Goal: Transaction & Acquisition: Purchase product/service

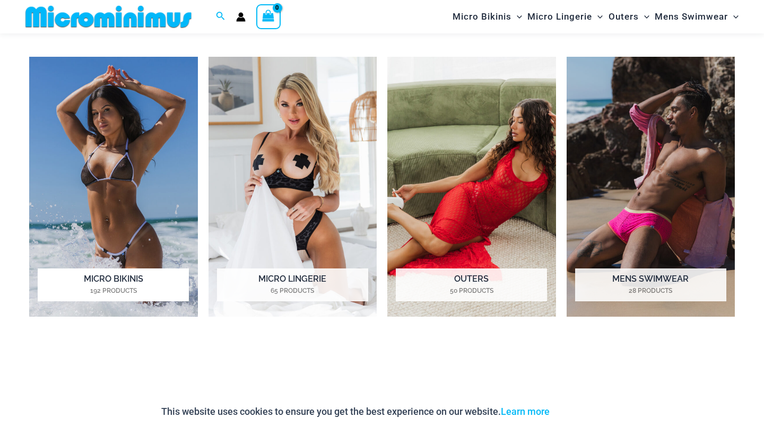
scroll to position [517, 0]
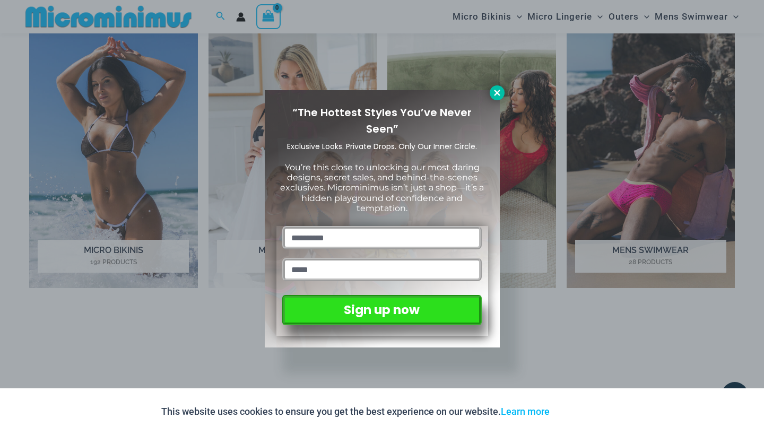
click at [499, 93] on icon at bounding box center [498, 93] width 10 height 10
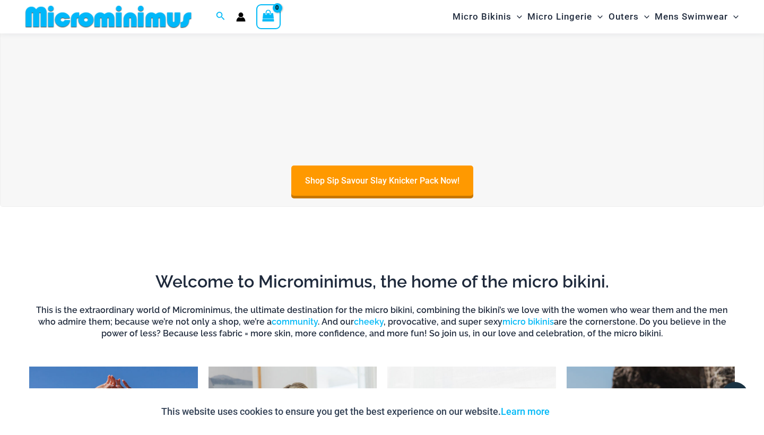
scroll to position [13, 0]
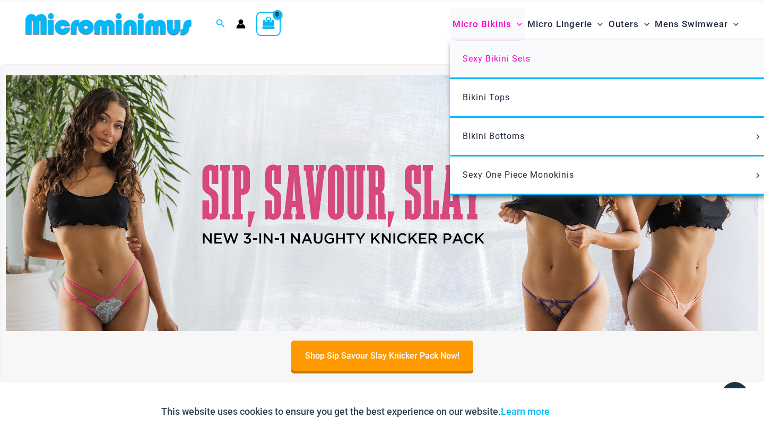
click at [491, 58] on span "Sexy Bikini Sets" at bounding box center [497, 59] width 68 height 10
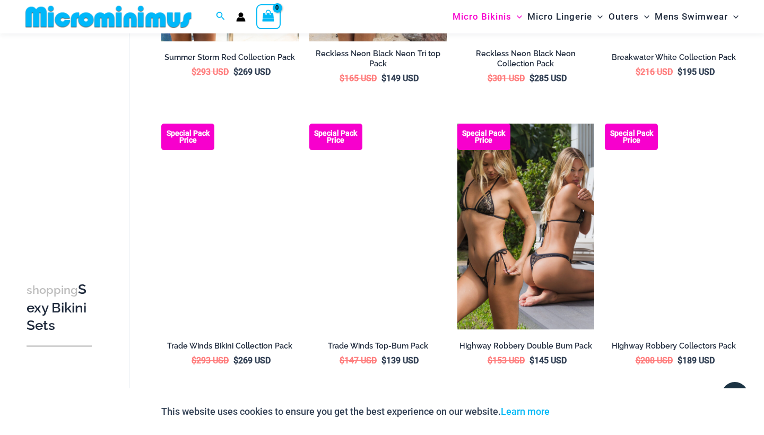
scroll to position [1140, 0]
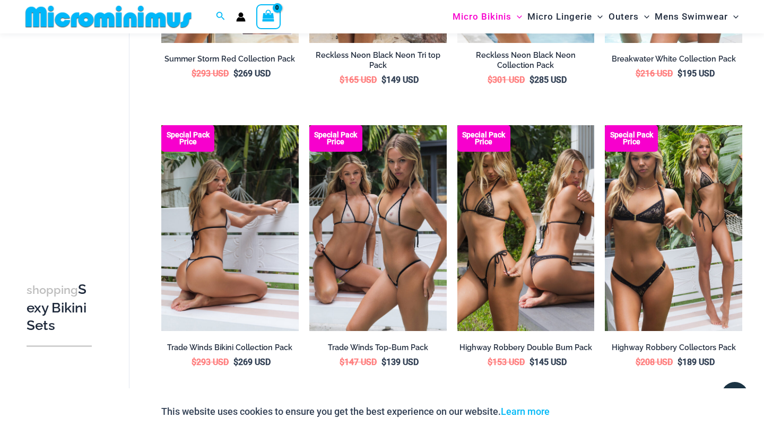
click at [247, 179] on img at bounding box center [229, 228] width 137 height 206
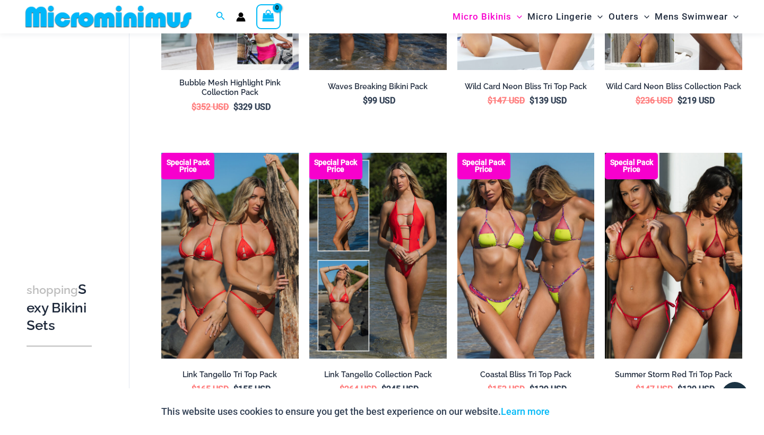
scroll to position [293, 0]
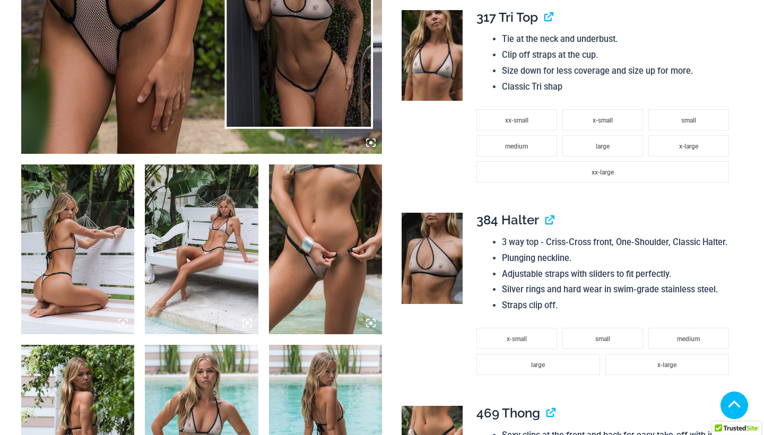
click at [305, 298] on img at bounding box center [325, 250] width 113 height 170
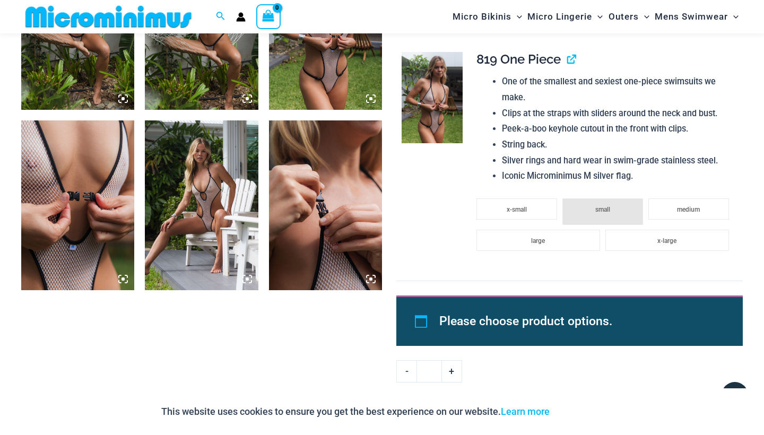
scroll to position [1254, 0]
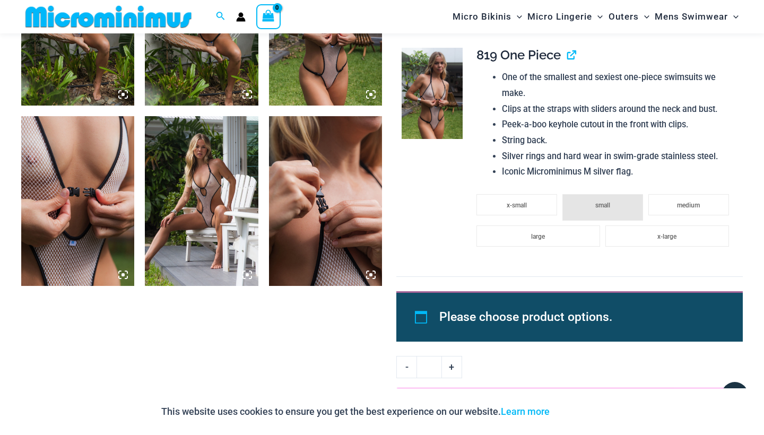
click at [203, 204] on img at bounding box center [201, 201] width 113 height 170
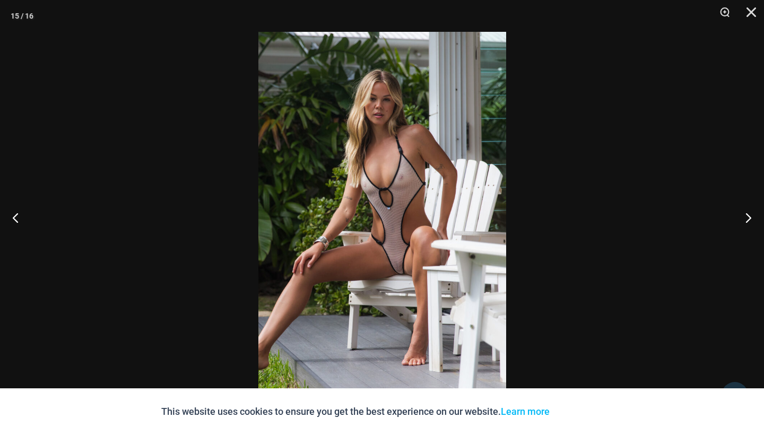
click at [397, 266] on img at bounding box center [382, 218] width 248 height 372
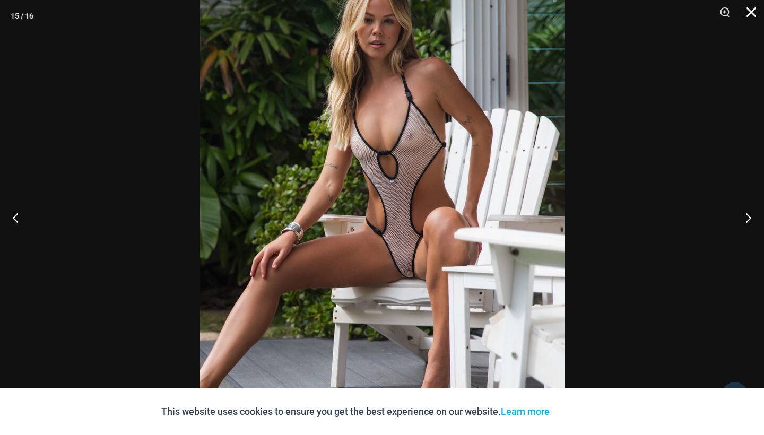
click at [747, 14] on button "Close" at bounding box center [748, 16] width 27 height 32
